Goal: Use online tool/utility: Utilize a website feature to perform a specific function

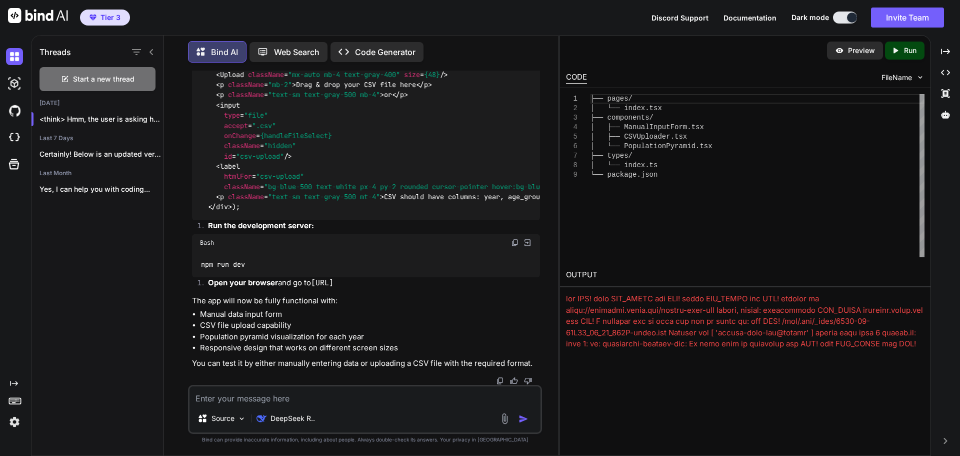
scroll to position [2187, 0]
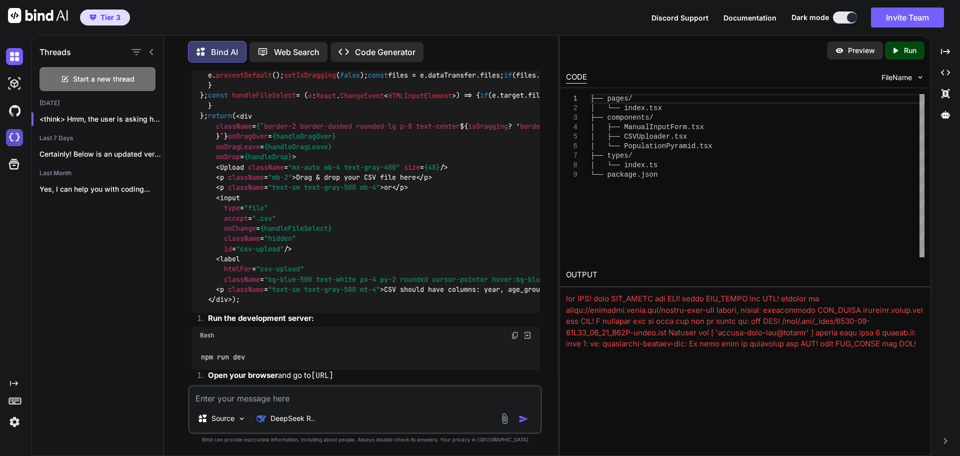
click at [21, 134] on img at bounding box center [14, 137] width 17 height 17
click at [38, 18] on img at bounding box center [38, 15] width 60 height 15
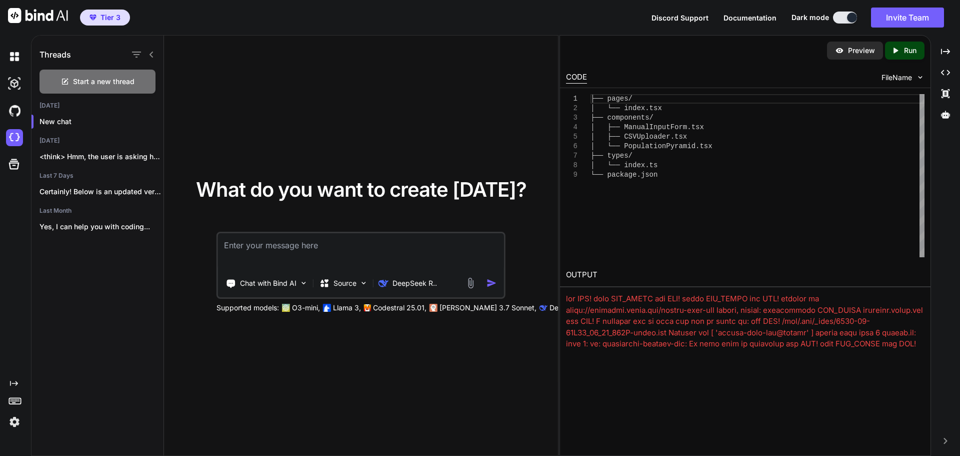
click at [112, 17] on span "Tier 3" at bounding box center [111, 18] width 20 height 10
click at [110, 17] on span "Tier 3" at bounding box center [111, 18] width 20 height 10
click at [945, 117] on icon at bounding box center [945, 115] width 9 height 8
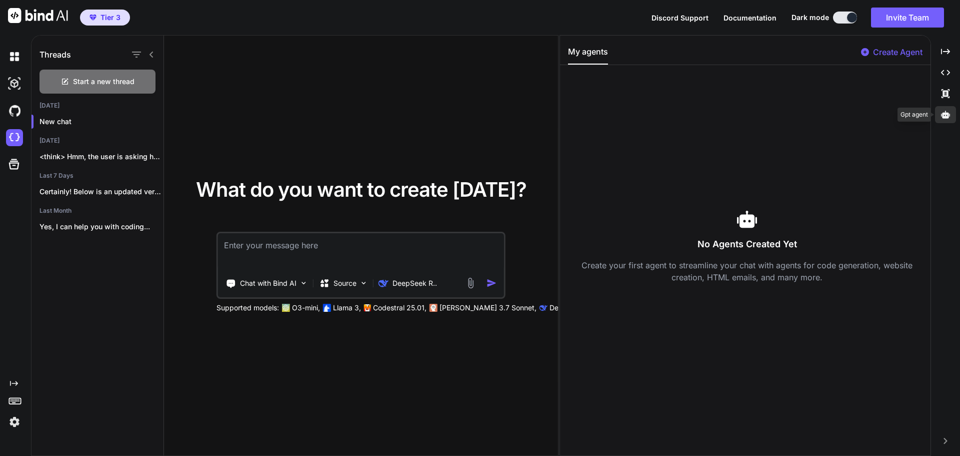
click at [945, 117] on icon at bounding box center [945, 115] width 9 height 8
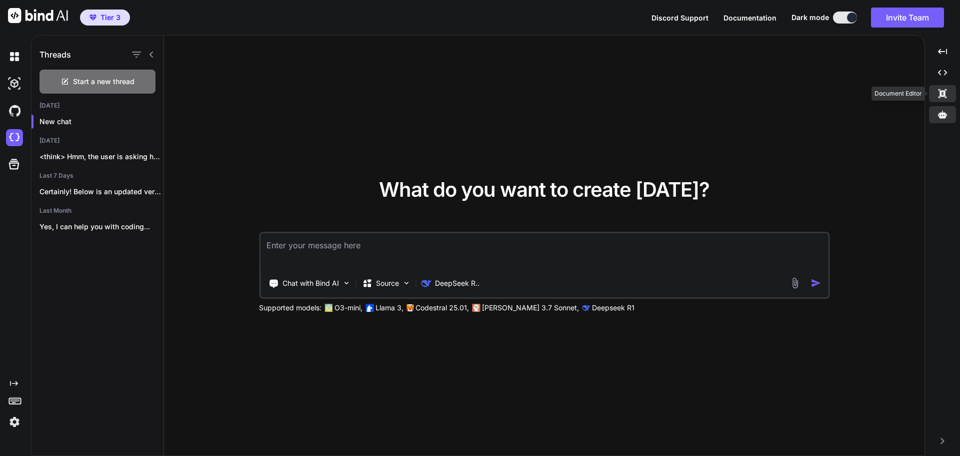
click at [946, 95] on icon "Created with Pixso." at bounding box center [942, 93] width 9 height 9
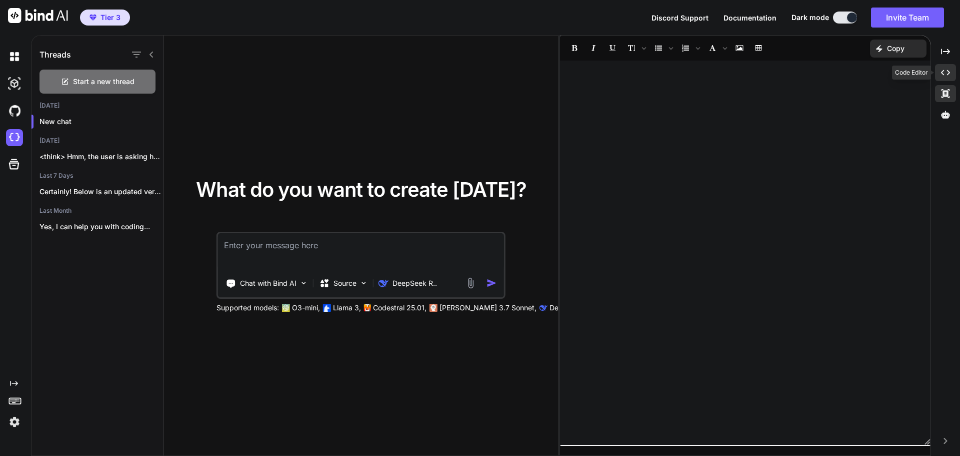
click at [943, 71] on icon at bounding box center [945, 73] width 9 height 6
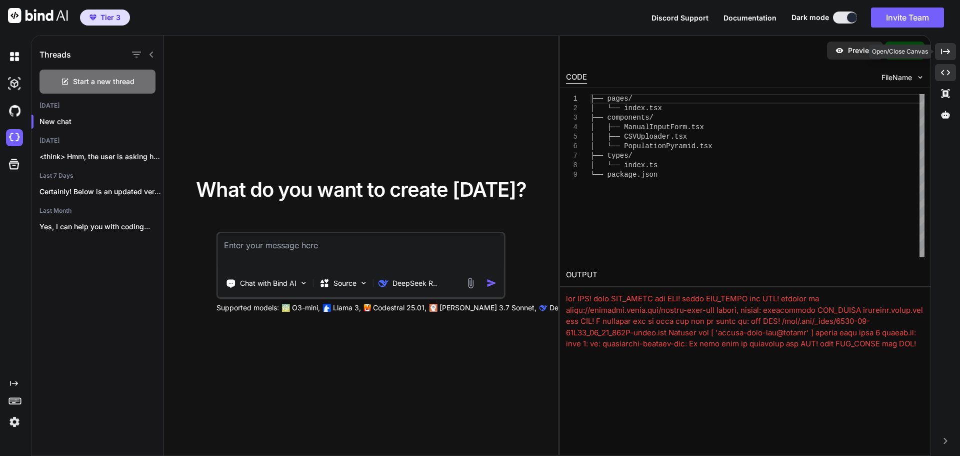
click at [946, 54] on icon "Created with Pixso." at bounding box center [945, 51] width 9 height 9
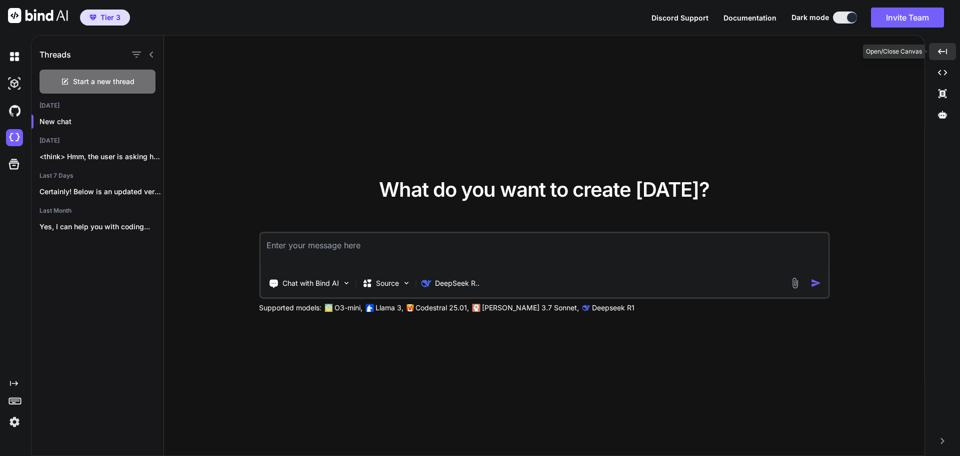
click at [946, 54] on icon "Created with Pixso." at bounding box center [942, 51] width 9 height 9
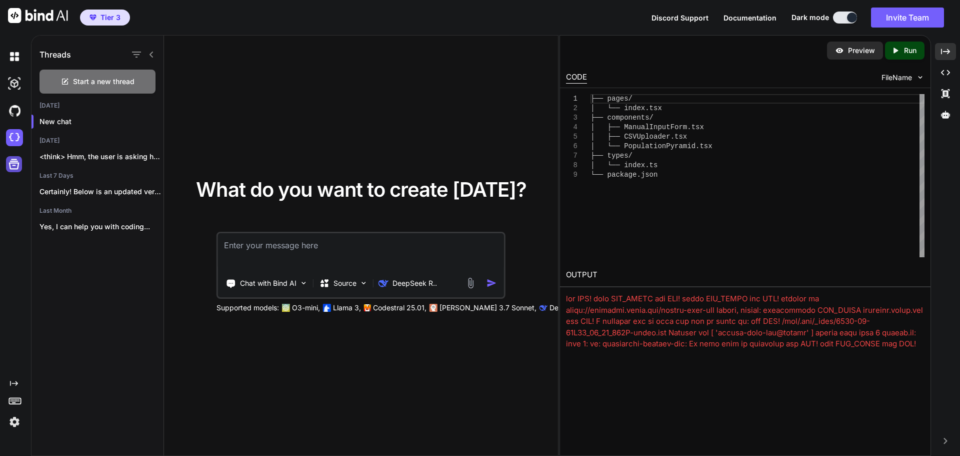
click at [11, 160] on icon at bounding box center [14, 164] width 14 height 14
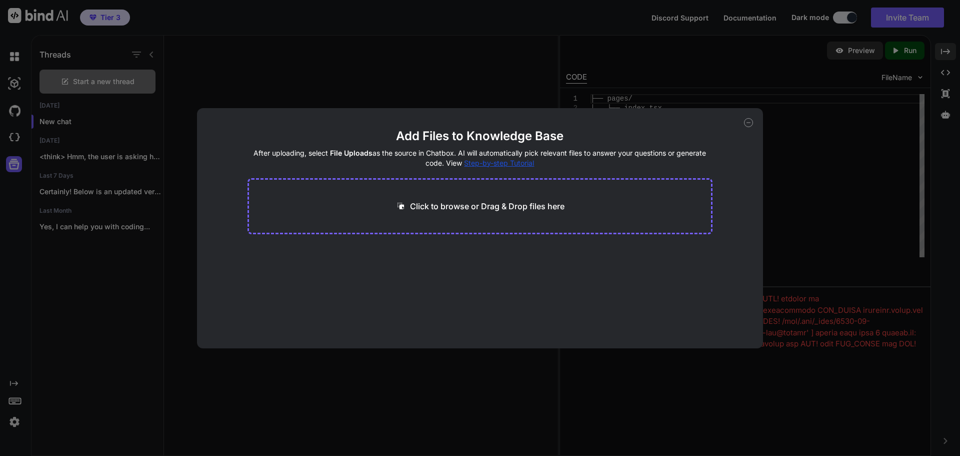
click at [746, 123] on icon at bounding box center [748, 122] width 9 height 9
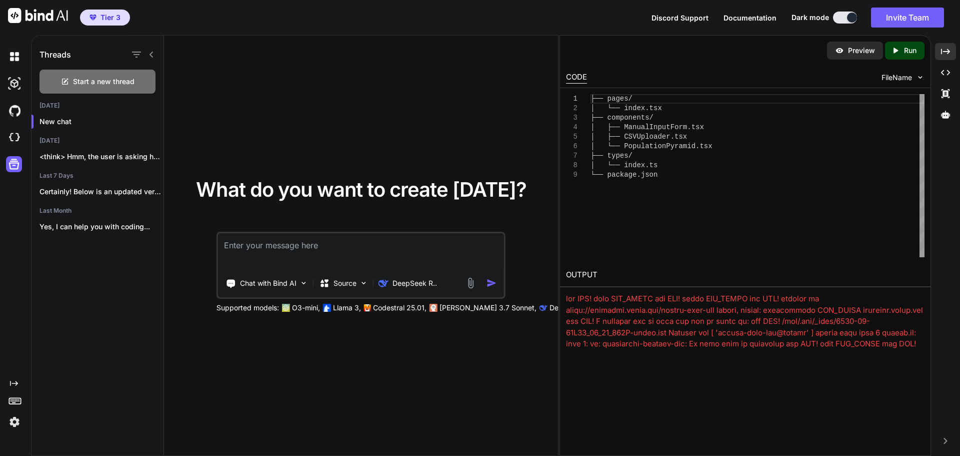
click at [13, 403] on icon at bounding box center [15, 400] width 14 height 14
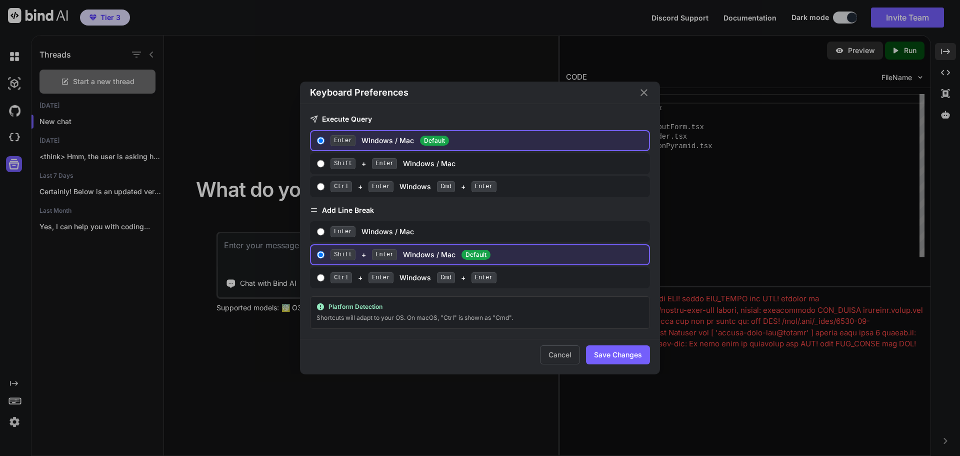
click at [14, 402] on div "Keyboard Preferences Execute Query Enter Windows / Mac Default Shift + Enter Wi…" at bounding box center [480, 228] width 960 height 456
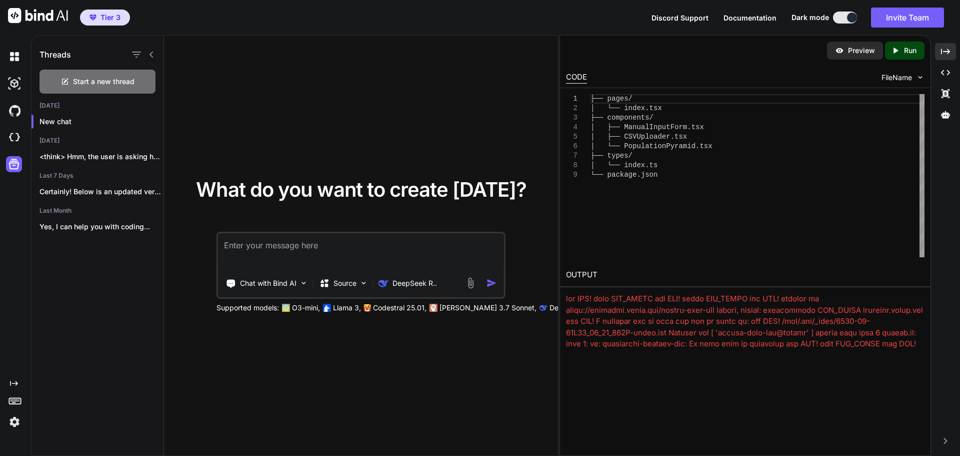
click at [14, 406] on icon at bounding box center [15, 400] width 14 height 14
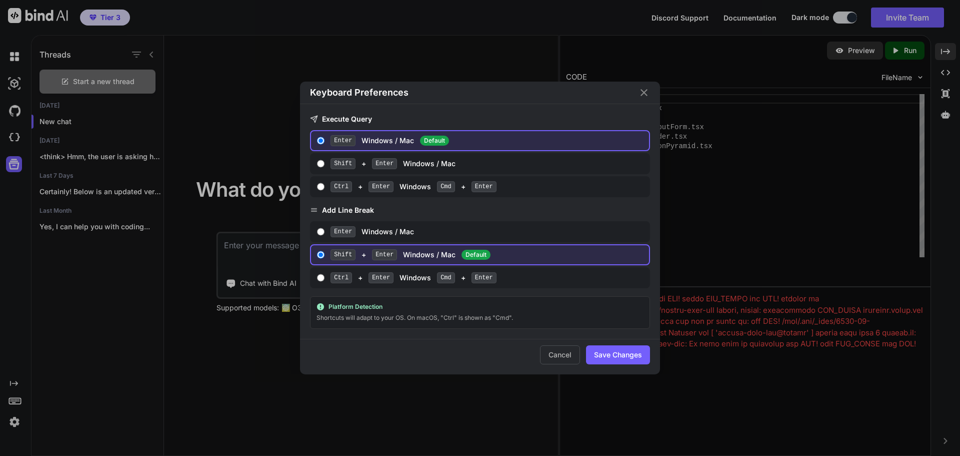
click at [17, 404] on div "Keyboard Preferences Execute Query Enter Windows / Mac Default Shift + Enter Wi…" at bounding box center [480, 228] width 960 height 456
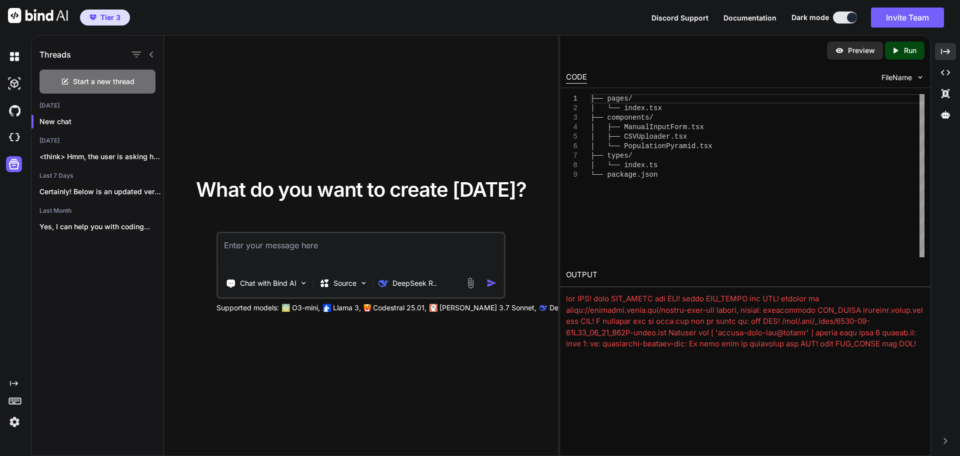
click at [11, 420] on img at bounding box center [14, 421] width 17 height 17
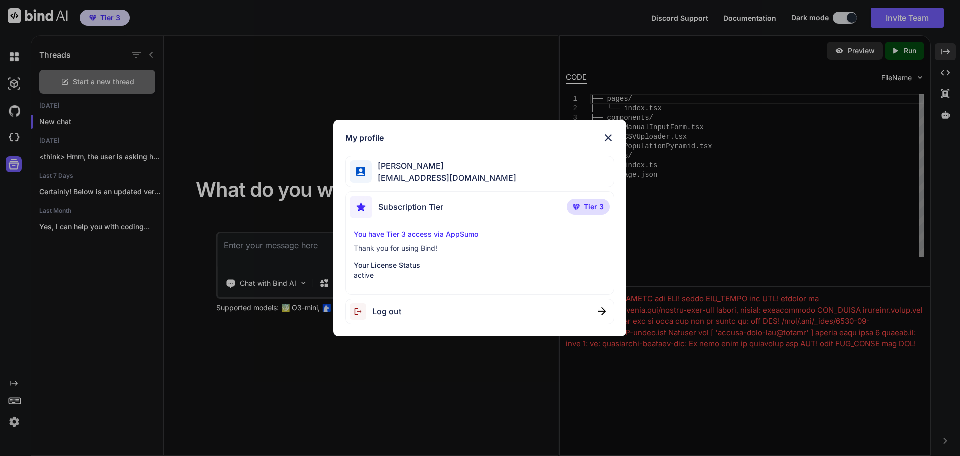
click at [452, 176] on span "demografia.puertorico@gmail.com" at bounding box center [444, 178] width 145 height 12
click at [422, 242] on div "You have Tier 3 access via AppSumo Thank you for using Bind! Your License Statu…" at bounding box center [480, 254] width 261 height 51
click at [450, 229] on p "You have Tier 3 access via AppSumo" at bounding box center [480, 234] width 253 height 10
click at [400, 269] on p "Your License Status" at bounding box center [480, 265] width 253 height 10
click at [612, 140] on img at bounding box center [609, 138] width 12 height 12
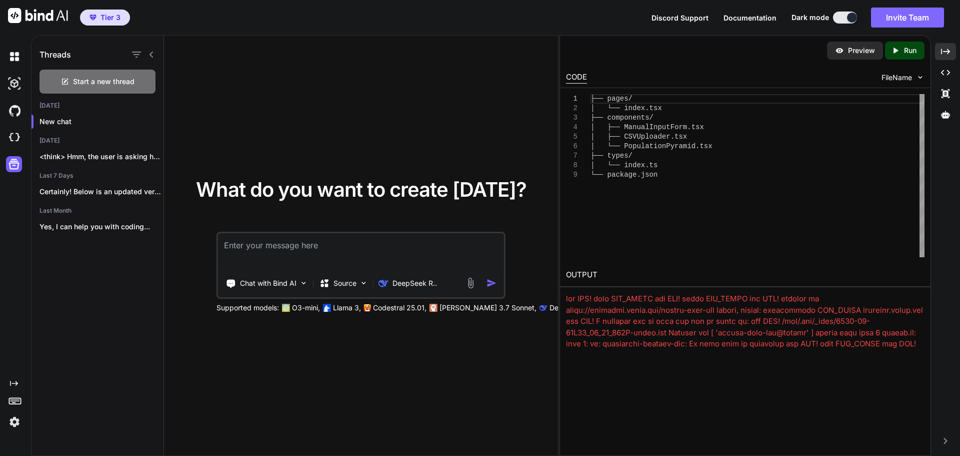
click at [917, 25] on button "Invite Team" at bounding box center [907, 18] width 73 height 20
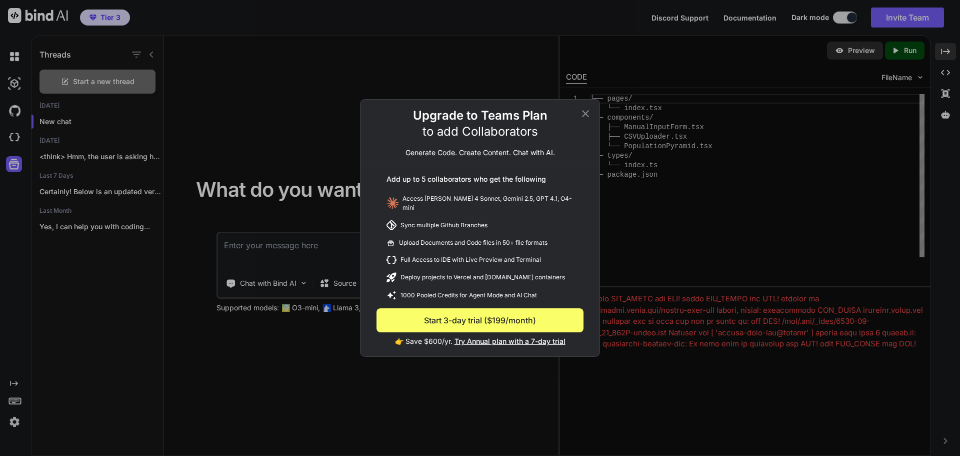
click at [587, 114] on icon at bounding box center [586, 114] width 12 height 12
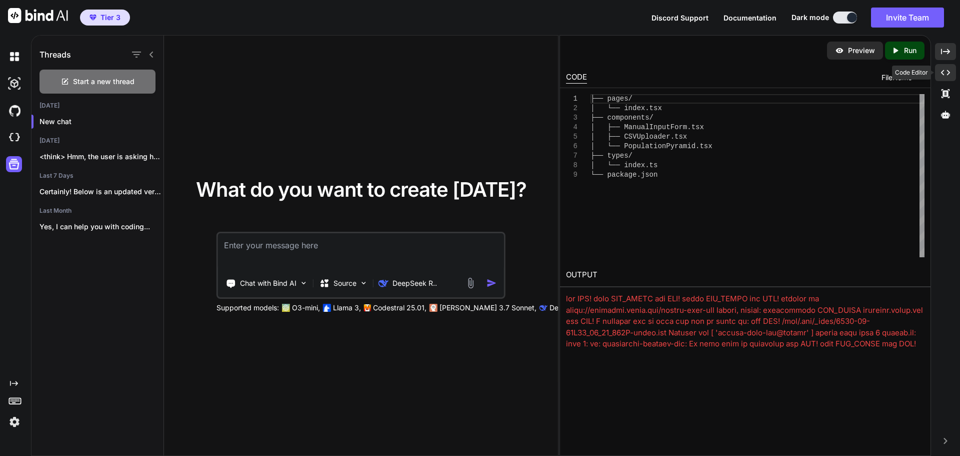
click at [949, 78] on div "Created with Pixso." at bounding box center [945, 72] width 21 height 17
type textarea "x"
click at [754, 19] on span "Documentation" at bounding box center [750, 18] width 53 height 9
click at [15, 139] on img at bounding box center [14, 137] width 17 height 17
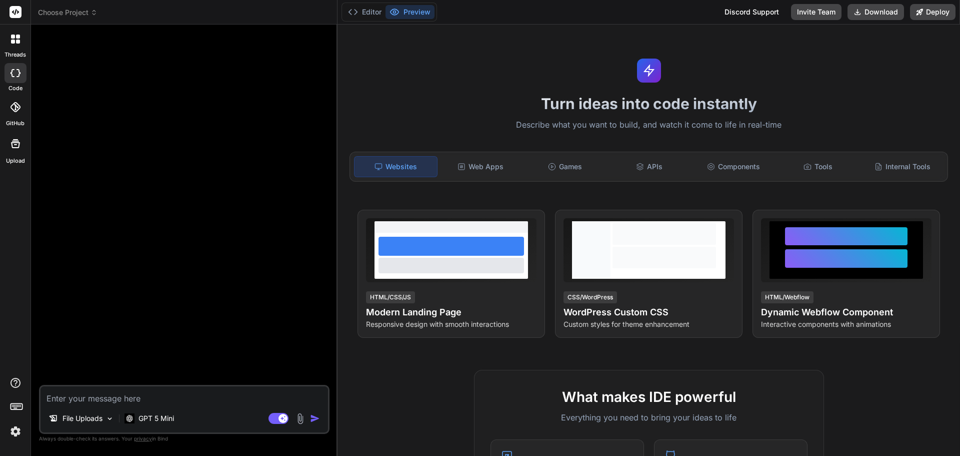
type textarea "x"
click at [113, 401] on textarea at bounding box center [185, 395] width 288 height 18
click at [469, 171] on div "Web Apps" at bounding box center [481, 166] width 83 height 21
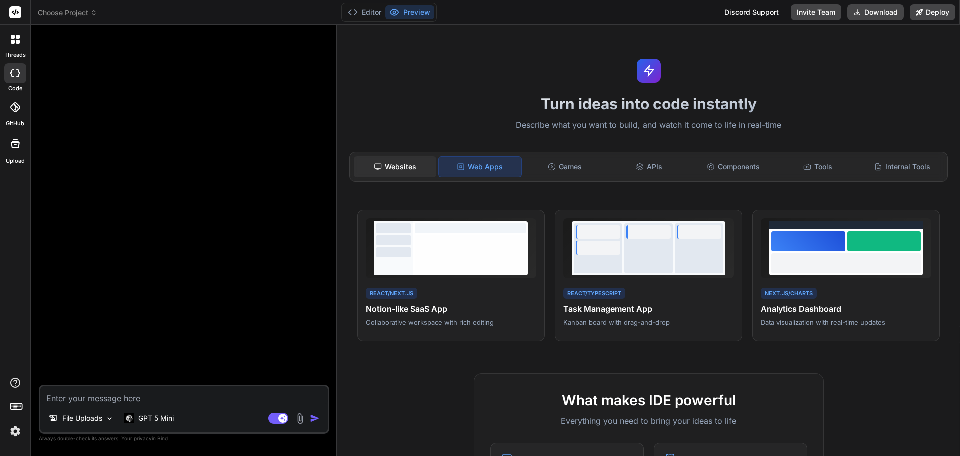
click at [416, 172] on div "Websites" at bounding box center [395, 166] width 83 height 21
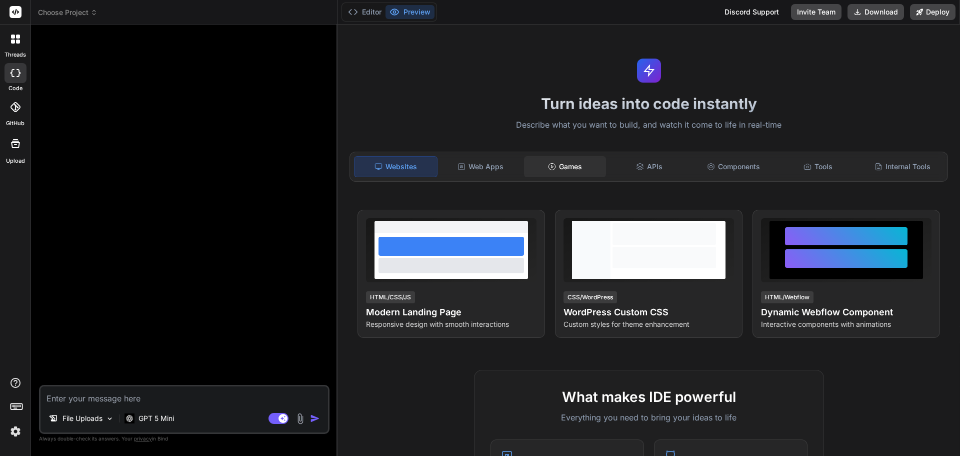
click at [557, 163] on div "Games" at bounding box center [565, 166] width 83 height 21
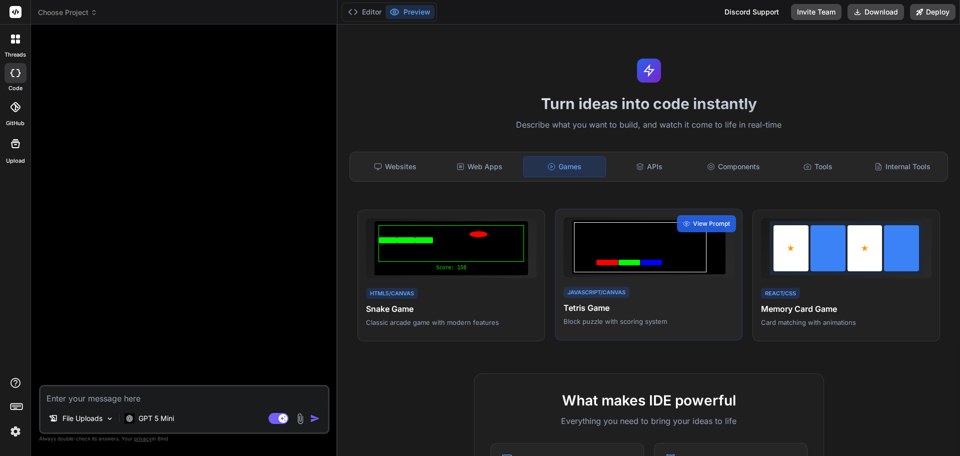
click at [598, 250] on div at bounding box center [640, 247] width 133 height 50
click at [695, 221] on span "View Prompt" at bounding box center [711, 223] width 37 height 9
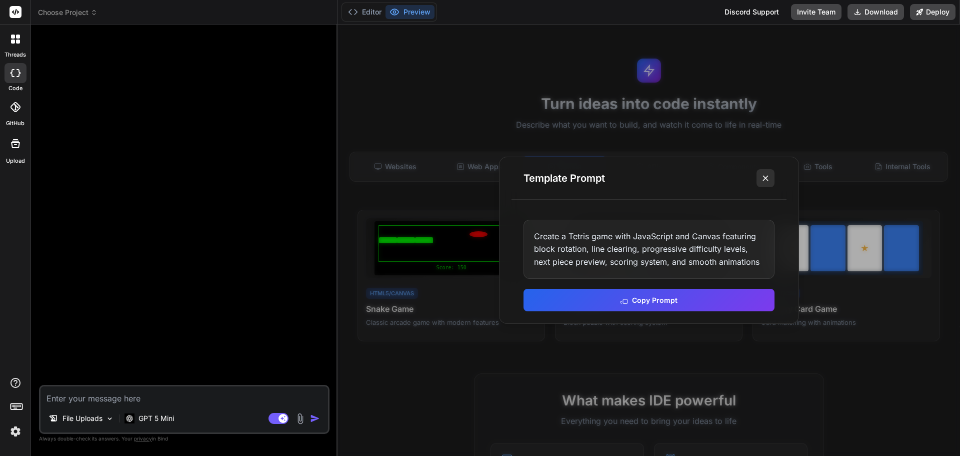
click at [768, 176] on icon at bounding box center [766, 178] width 10 height 10
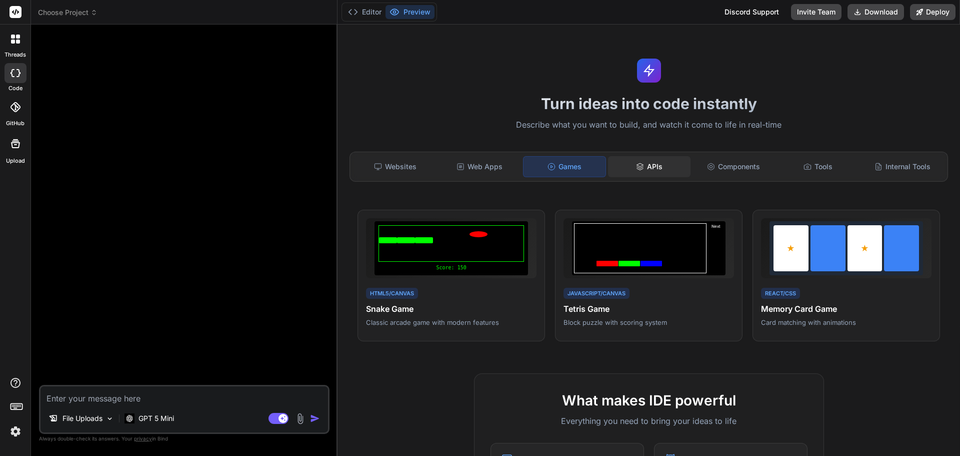
click at [660, 169] on div "APIs" at bounding box center [649, 166] width 83 height 21
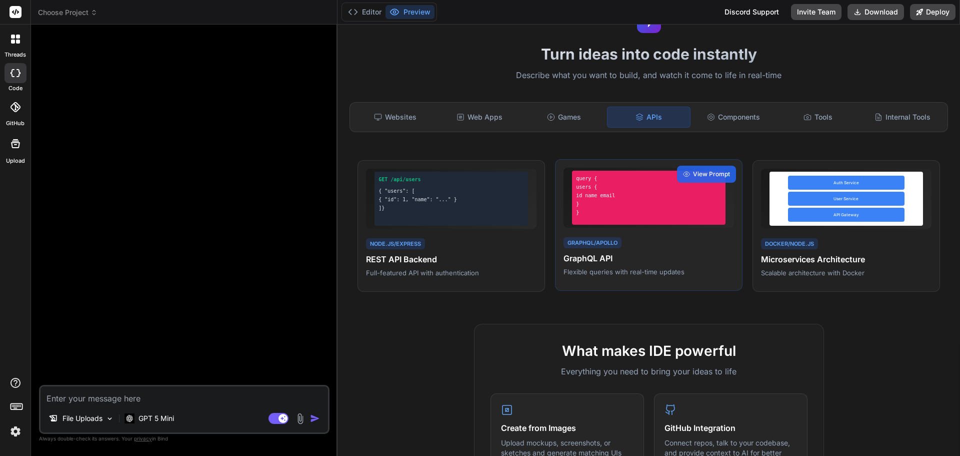
scroll to position [50, 0]
click at [726, 120] on div "Components" at bounding box center [734, 116] width 83 height 21
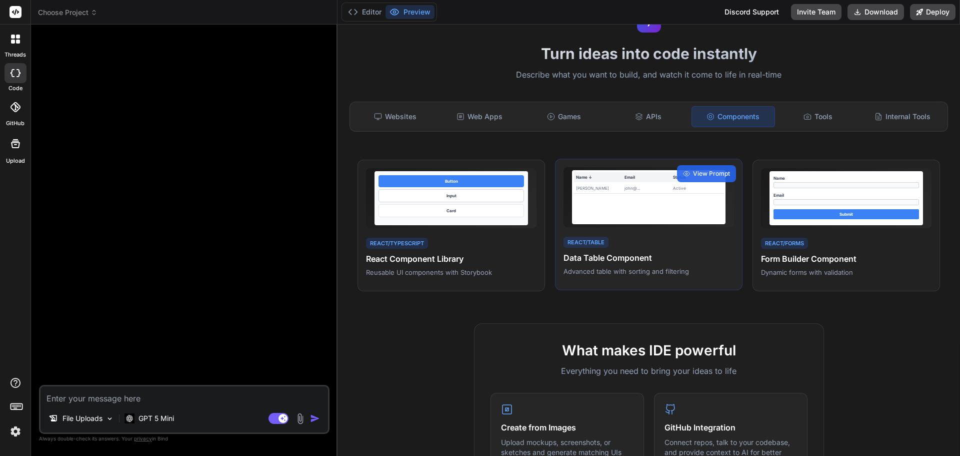
click at [640, 215] on div "Name ↓ Email Status John Doe john@... Active" at bounding box center [649, 197] width 154 height 54
click at [683, 175] on icon at bounding box center [686, 173] width 7 height 7
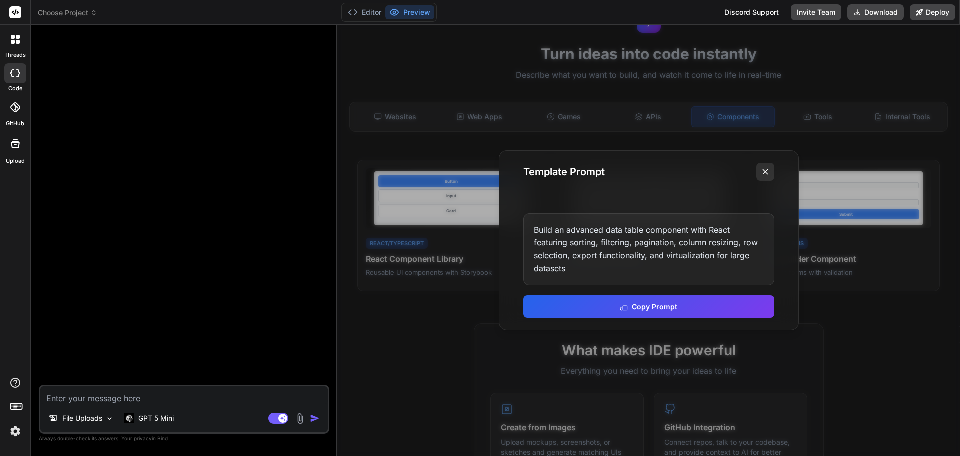
click at [759, 172] on button at bounding box center [766, 172] width 18 height 18
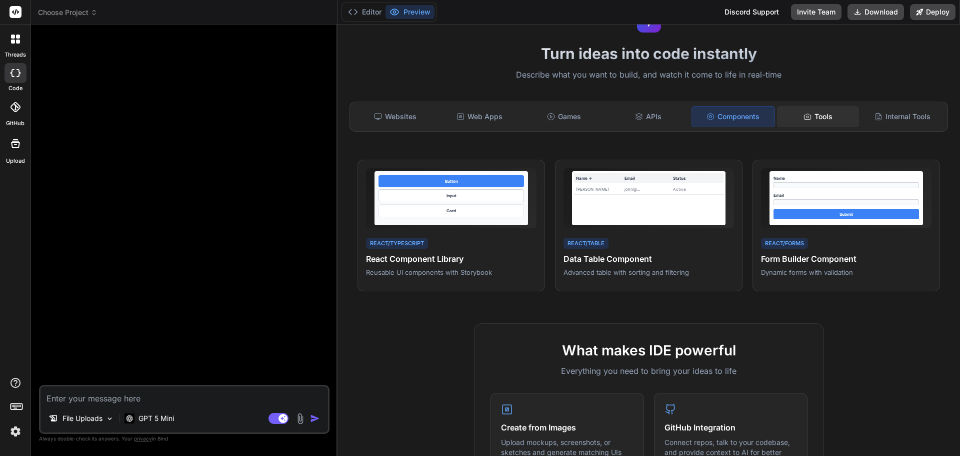
click at [811, 113] on div "Tools" at bounding box center [818, 116] width 83 height 21
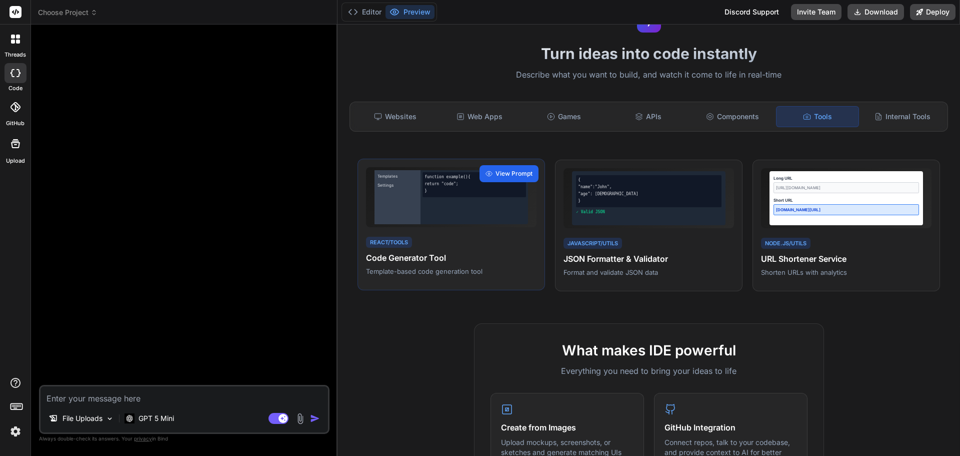
click at [509, 174] on span "View Prompt" at bounding box center [514, 173] width 37 height 9
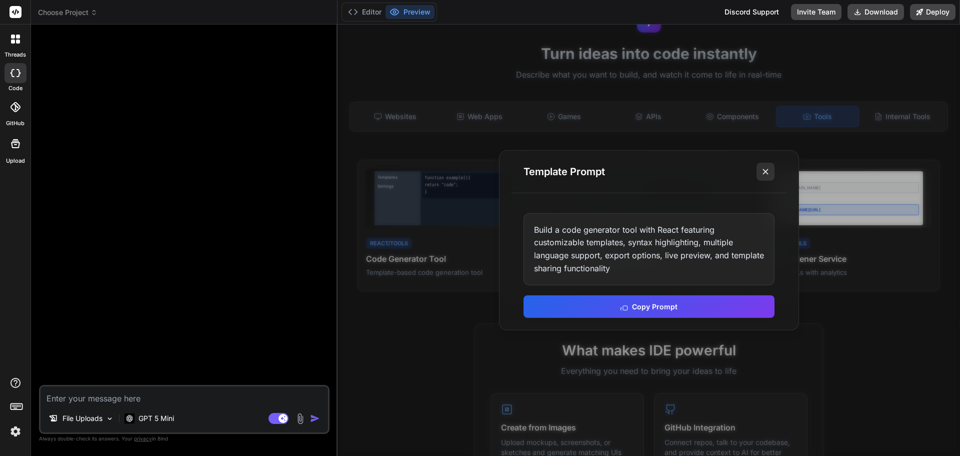
click at [771, 175] on button at bounding box center [766, 172] width 18 height 18
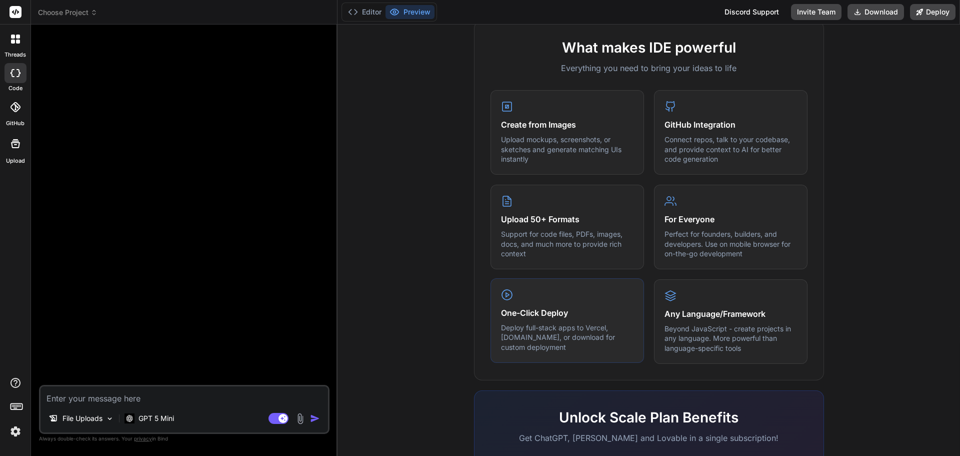
scroll to position [400, 0]
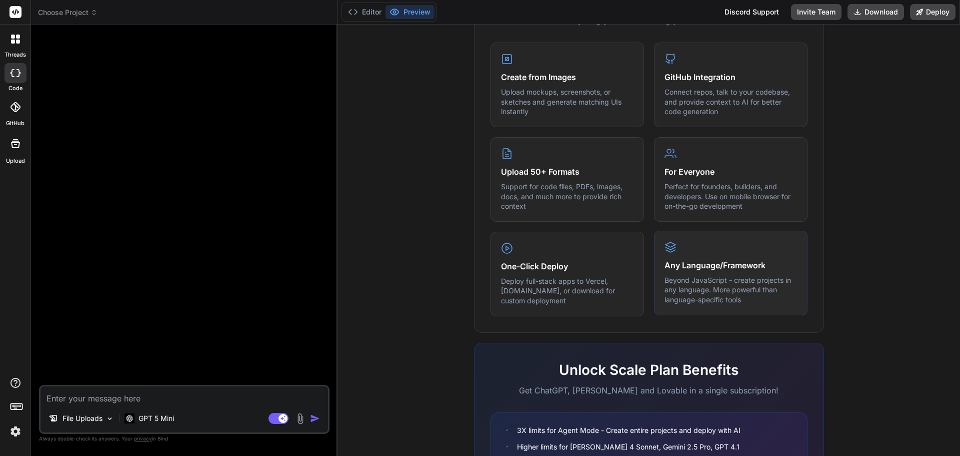
click at [746, 298] on p "Beyond JavaScript - create projects in any language. More powerful than languag…" at bounding box center [731, 290] width 133 height 30
click at [716, 265] on h4 "Any Language/Framework" at bounding box center [731, 265] width 133 height 12
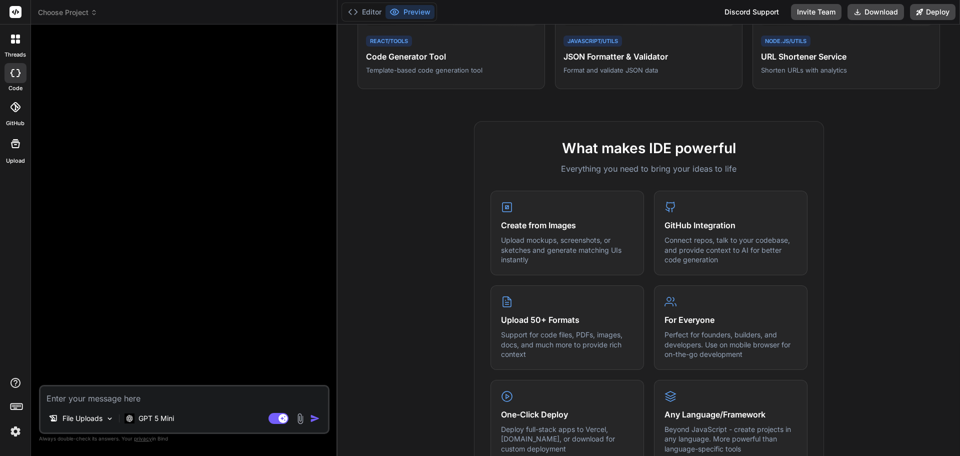
scroll to position [0, 0]
